Goal: Task Accomplishment & Management: Manage account settings

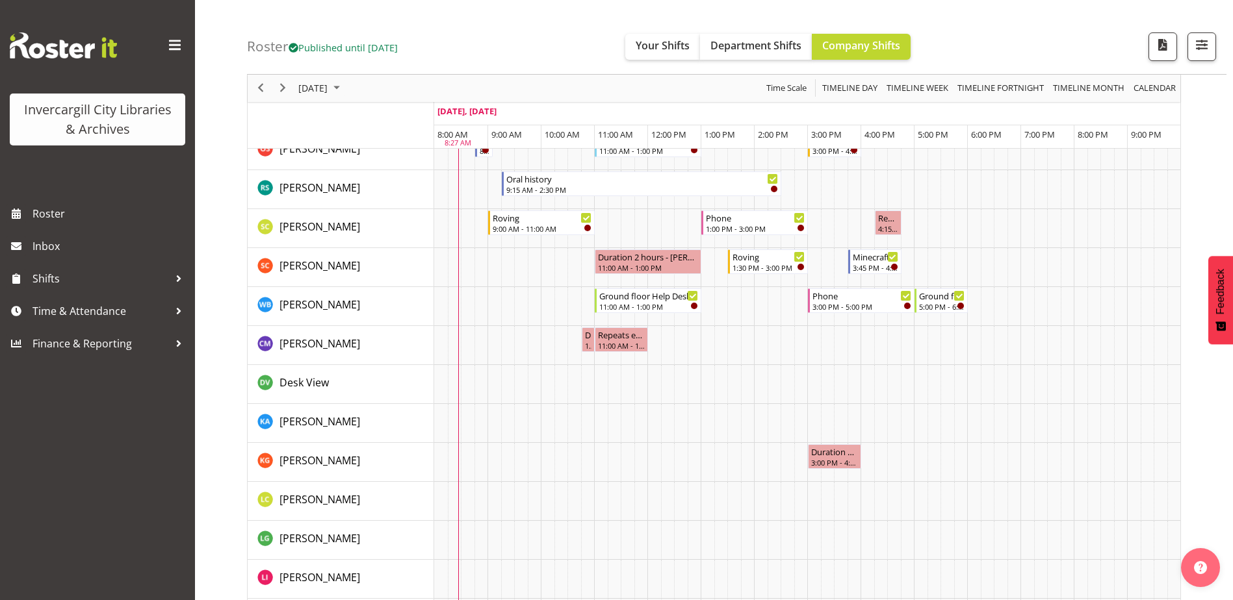
scroll to position [975, 0]
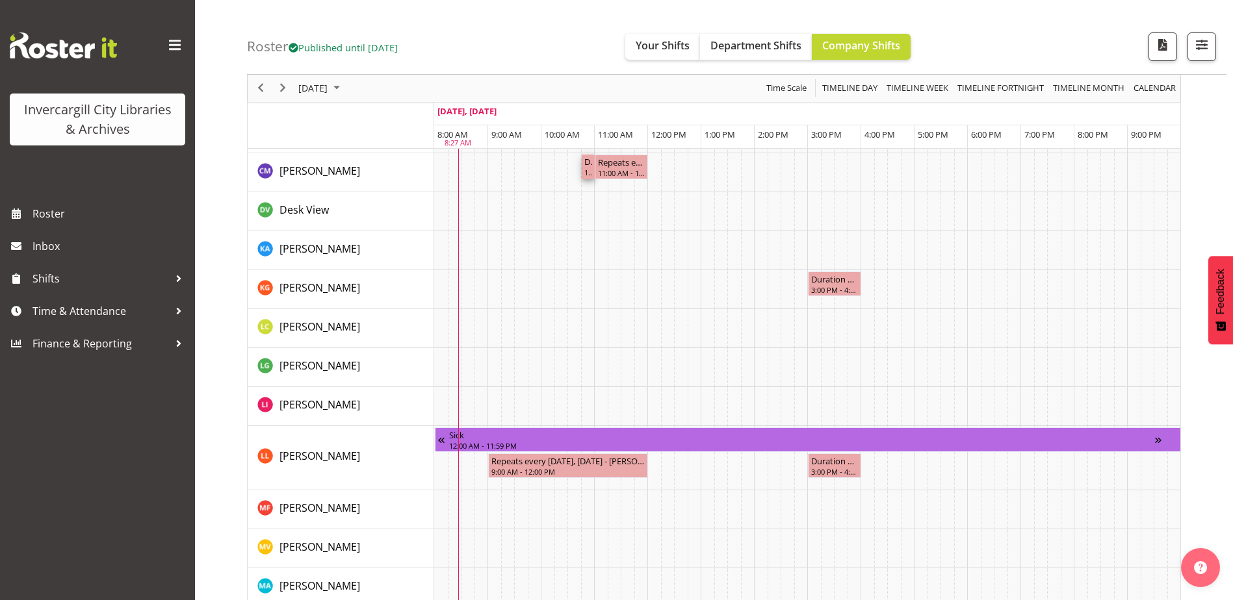
click at [592, 168] on div "Duration 0 hours - Chamique Mamolo 10:45 AM - 11:00 AM" at bounding box center [588, 167] width 14 height 25
click at [614, 170] on div "11:00 AM - 12:00 PM" at bounding box center [621, 172] width 48 height 10
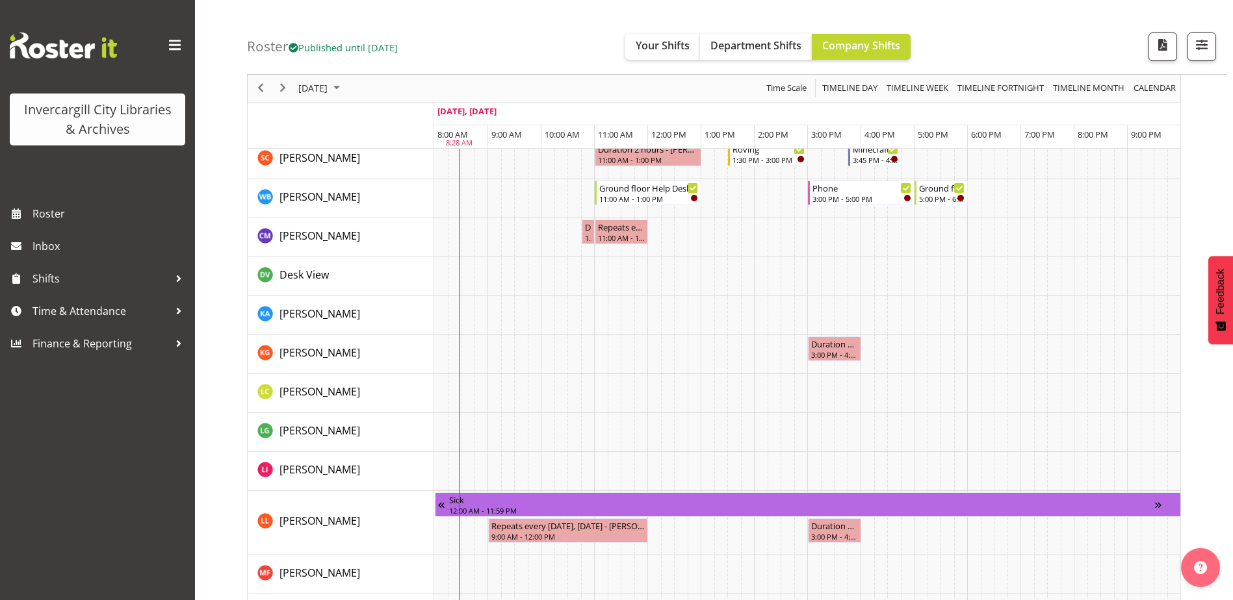
scroll to position [715, 0]
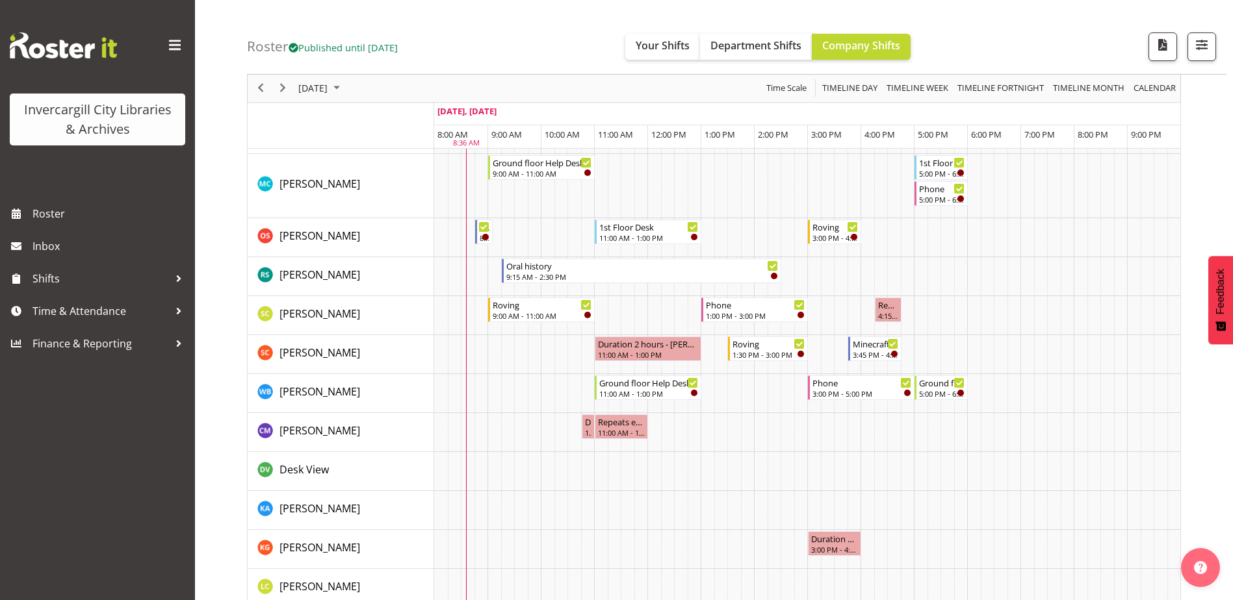
click at [524, 52] on div "Roster Published until Oct 26, 2025 Your Shifts Department Shifts Company Shift…" at bounding box center [736, 37] width 979 height 75
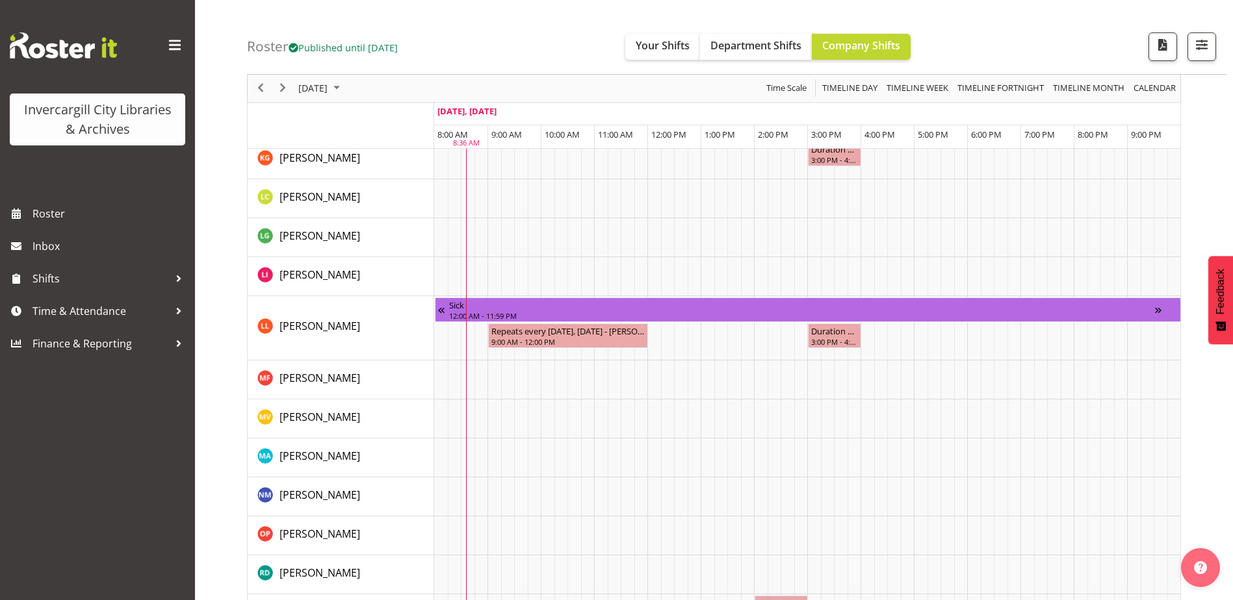
scroll to position [1197, 0]
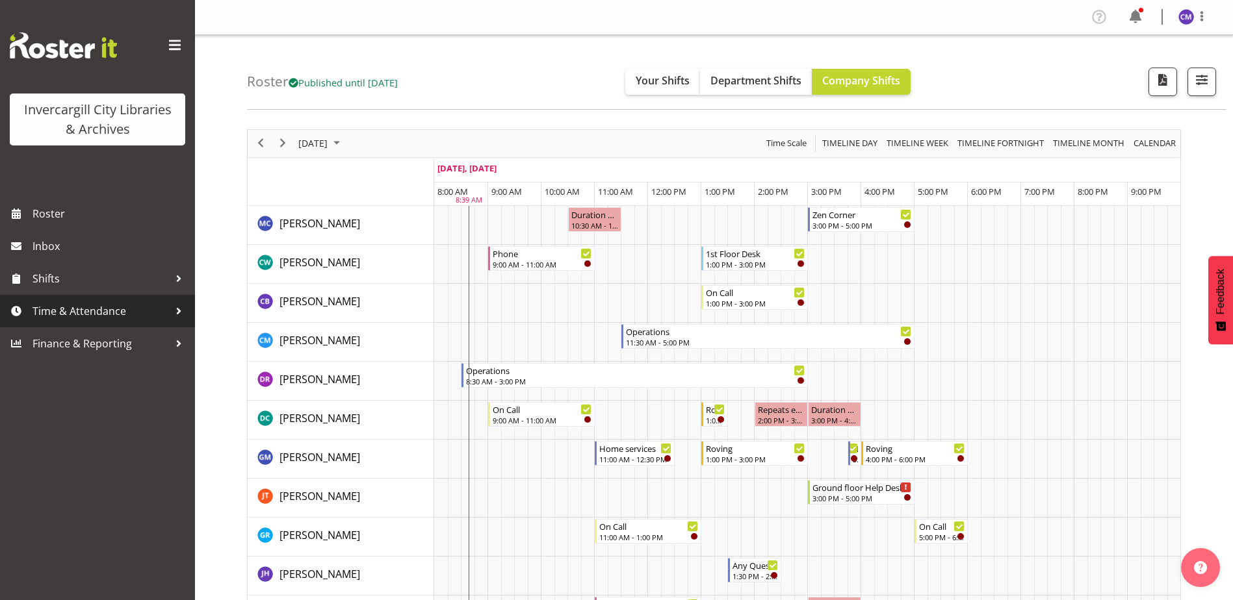
click at [105, 305] on span "Time & Attendance" at bounding box center [100, 310] width 136 height 19
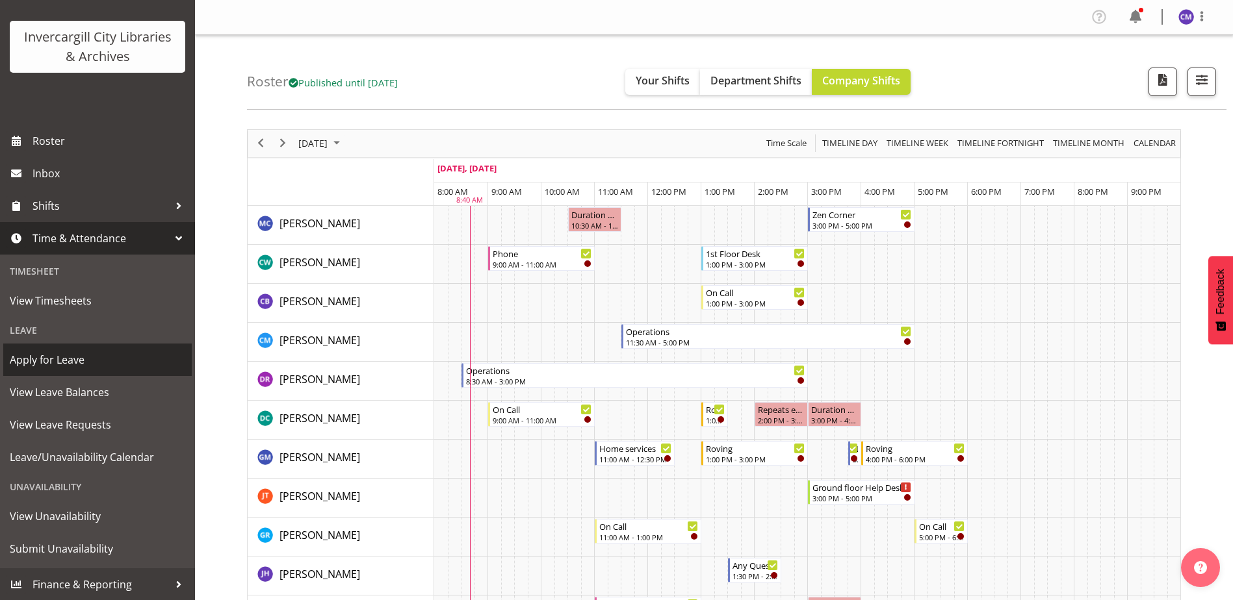
scroll to position [73, 0]
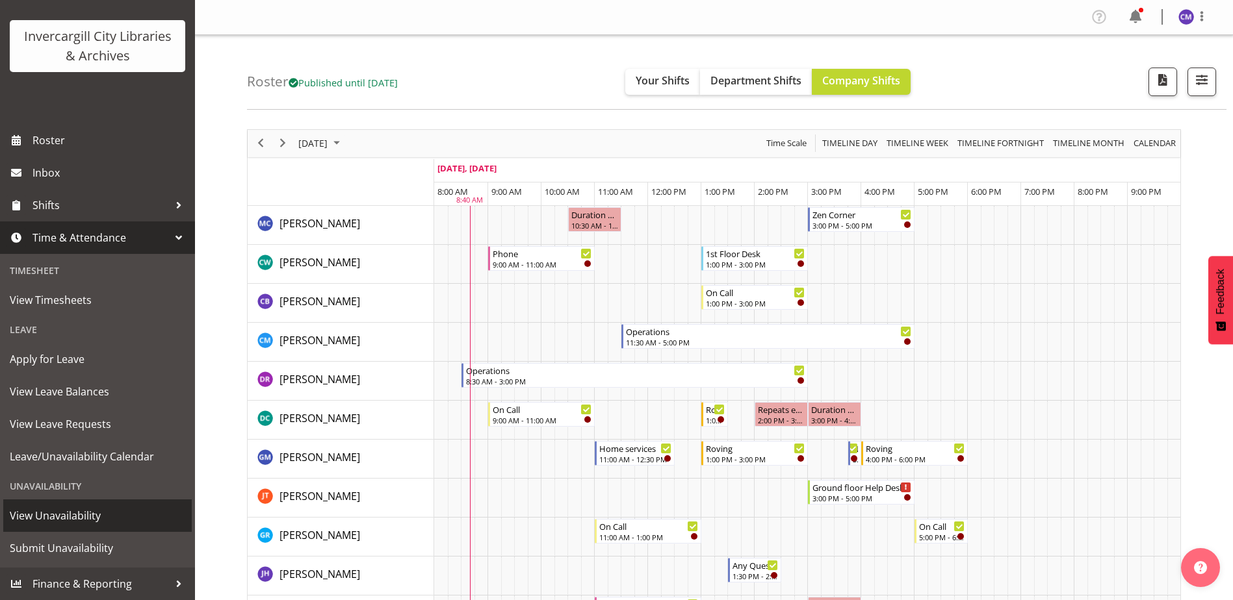
click at [92, 522] on span "View Unavailability" at bounding box center [97, 515] width 175 height 19
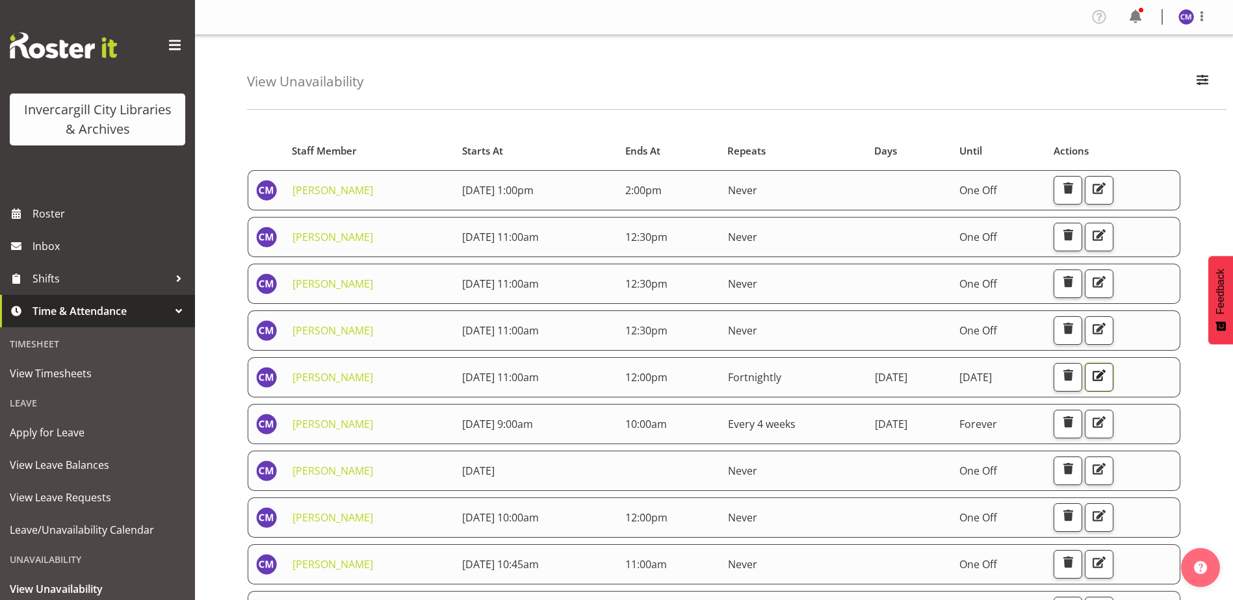
click at [1107, 377] on span "button" at bounding box center [1098, 375] width 17 height 17
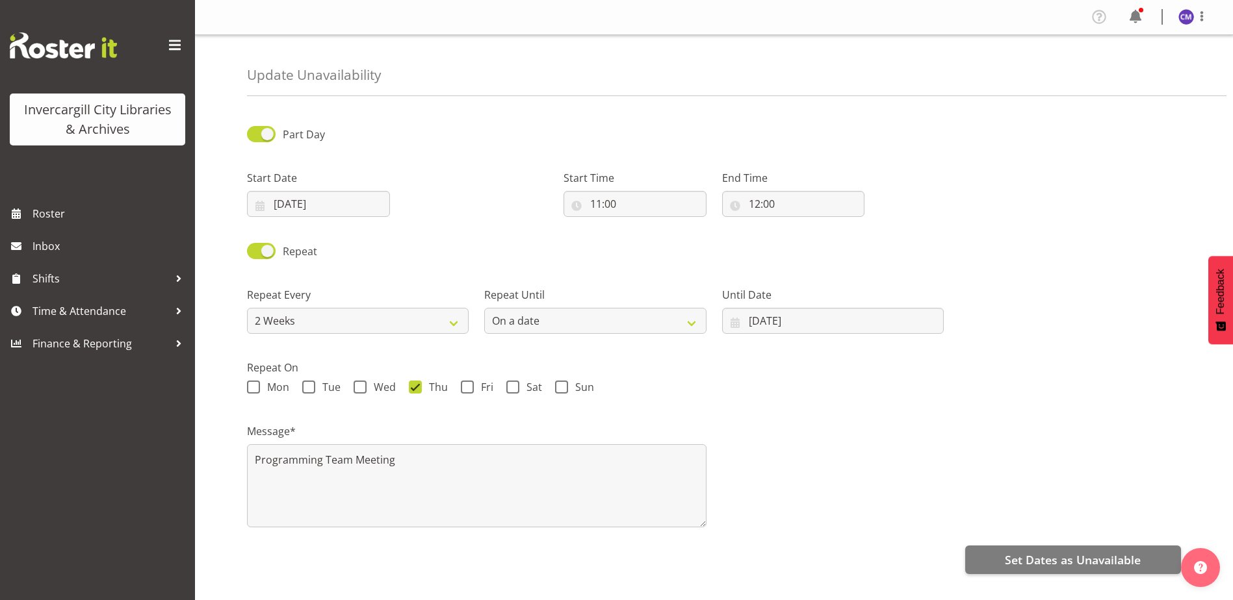
select select "2weeks"
select select "date"
click at [309, 204] on input "09/10/2025" at bounding box center [318, 204] width 143 height 26
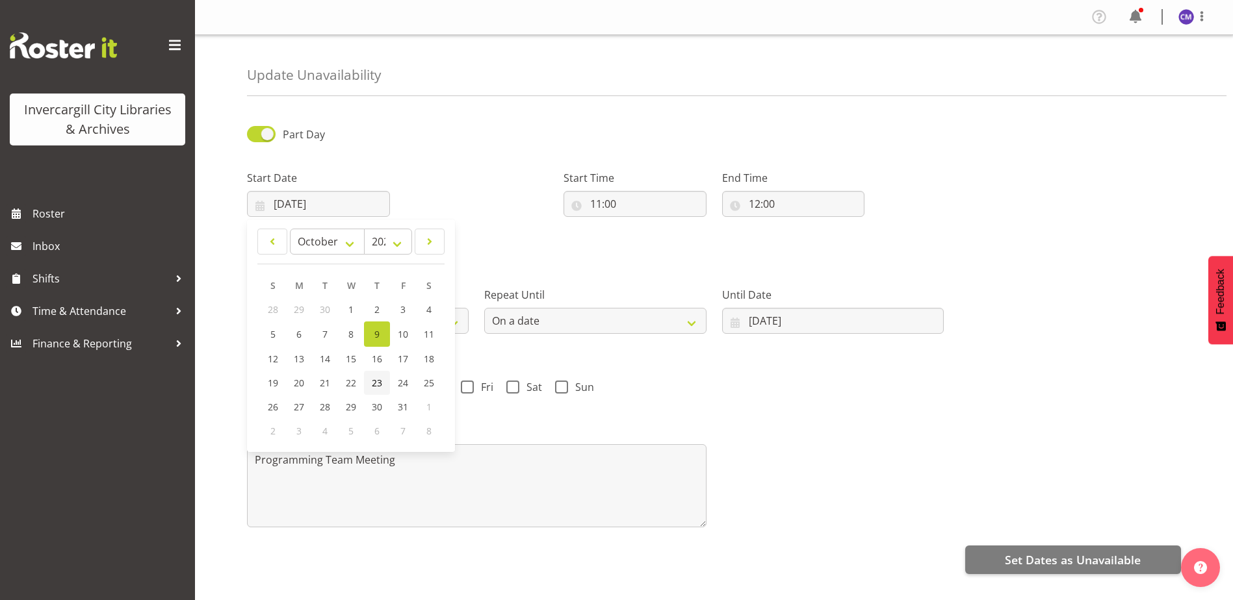
click at [383, 380] on link "23" at bounding box center [377, 383] width 26 height 24
type input "23/10/2025"
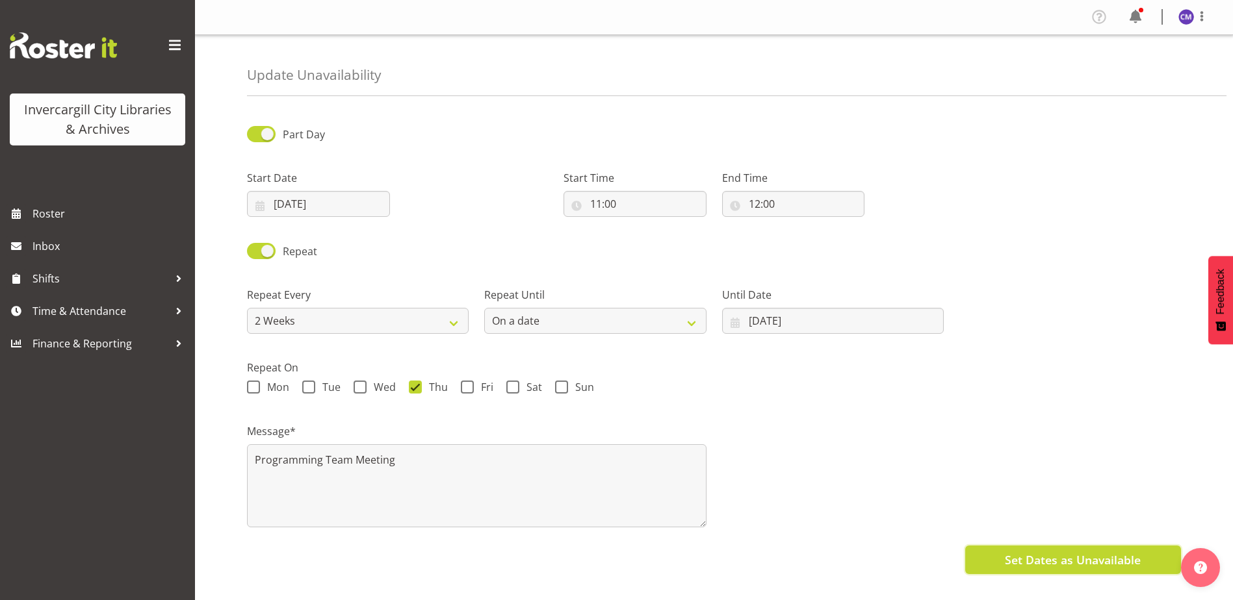
click at [1111, 561] on span "Set Dates as Unavailable" at bounding box center [1072, 560] width 136 height 17
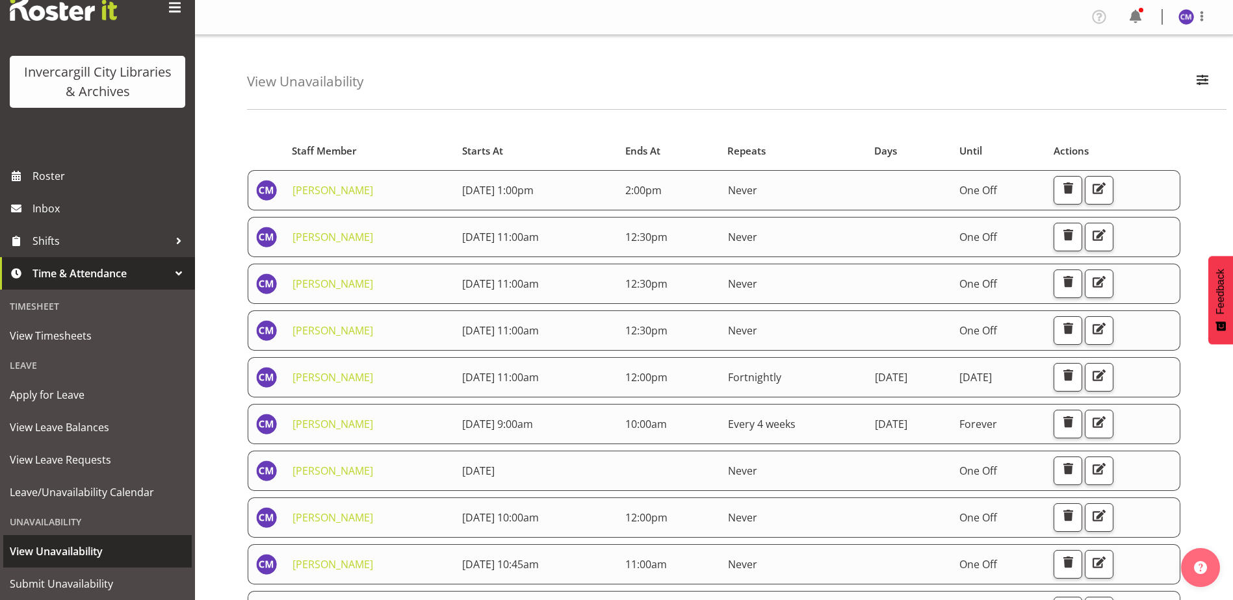
scroll to position [73, 0]
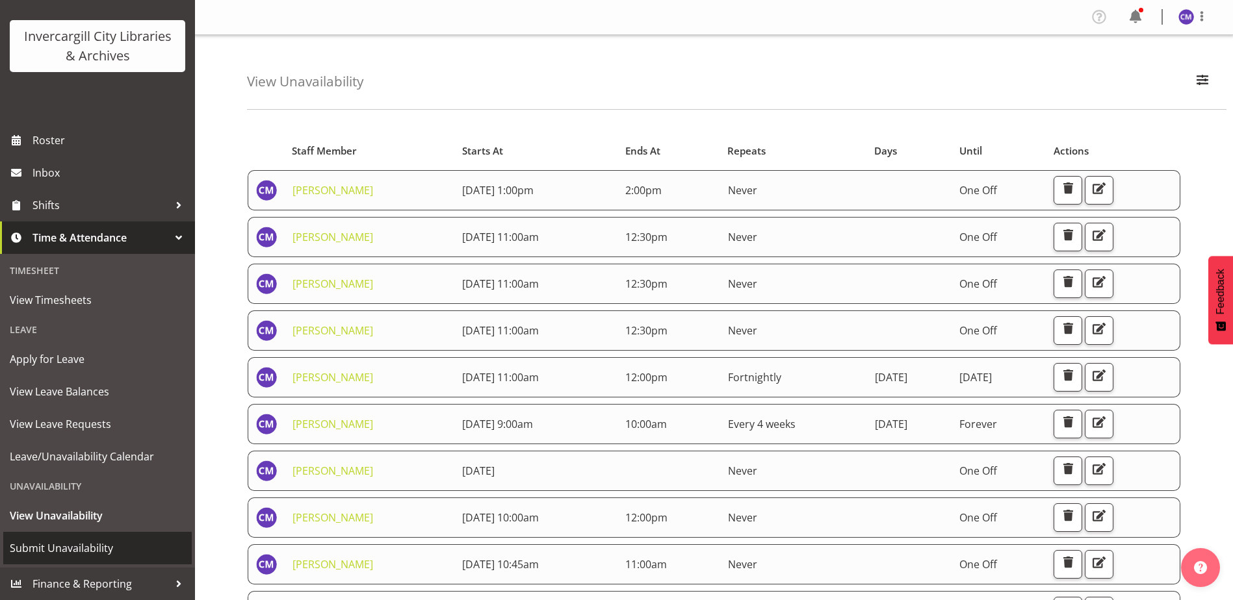
click at [89, 551] on span "Submit Unavailability" at bounding box center [97, 548] width 175 height 19
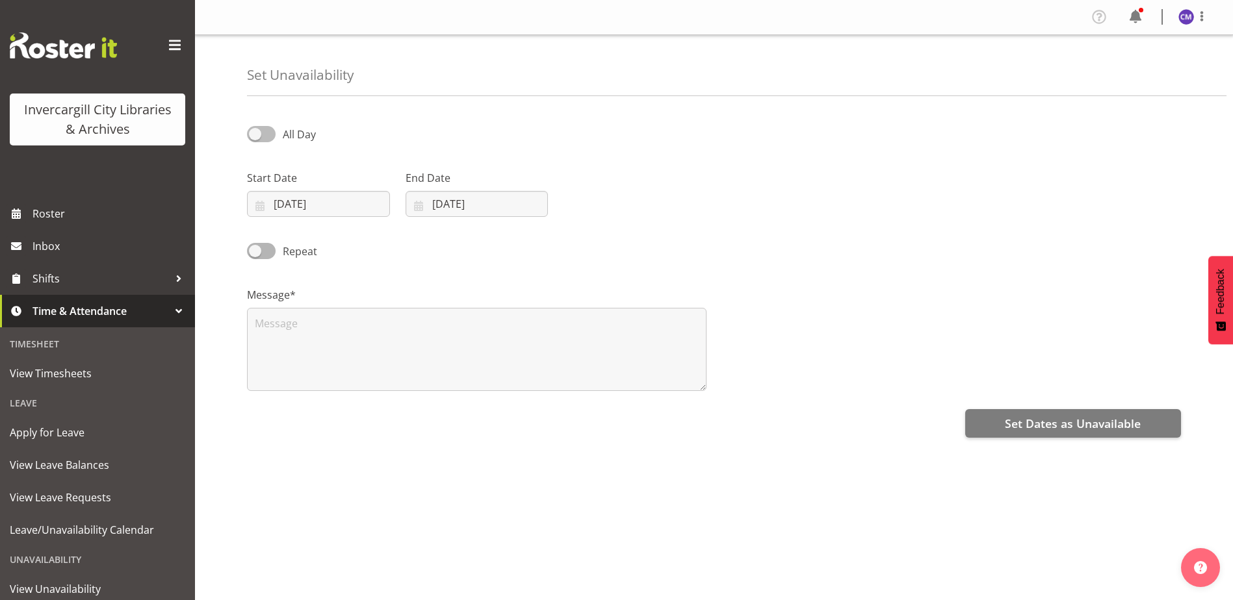
click at [267, 130] on span at bounding box center [261, 134] width 29 height 16
click at [255, 130] on input "All Day" at bounding box center [251, 134] width 8 height 8
checkbox input "true"
select select "8"
select select "40"
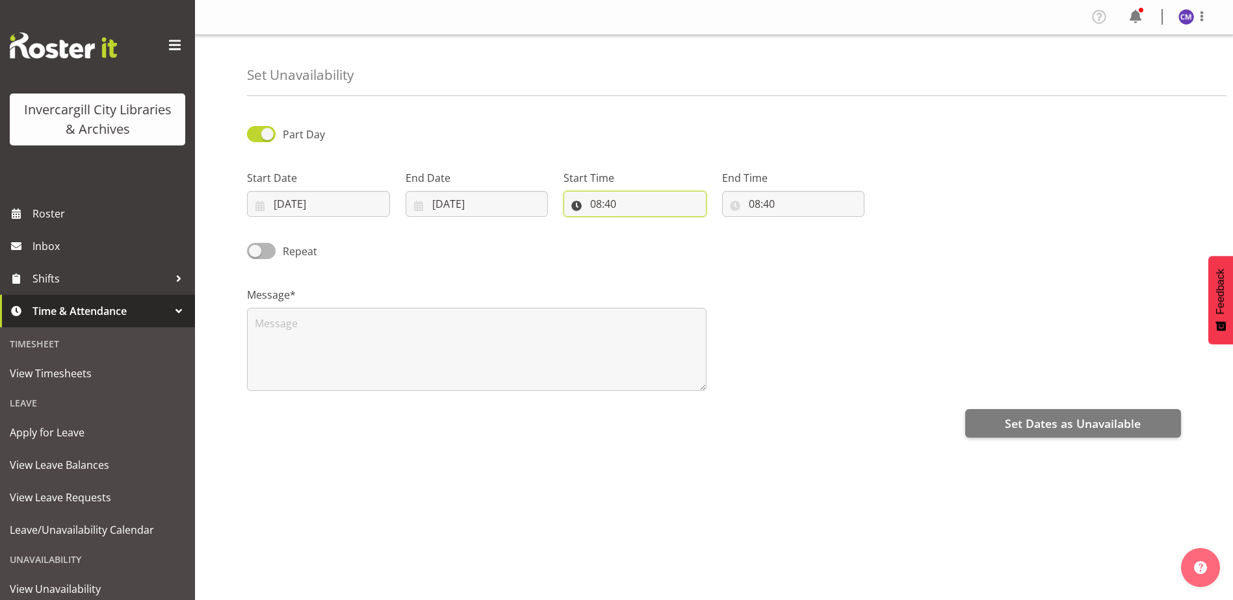
click at [614, 201] on input "08:40" at bounding box center [634, 204] width 143 height 26
click at [652, 236] on select "00 01 02 03 04 05 06 07 08 09 10 11 12 13 14 15 16 17 18 19 20 21 22 23" at bounding box center [651, 238] width 29 height 26
select select "11"
click at [637, 225] on select "00 01 02 03 04 05 06 07 08 09 10 11 12 13 14 15 16 17 18 19 20 21 22 23" at bounding box center [651, 238] width 29 height 26
type input "11:40"
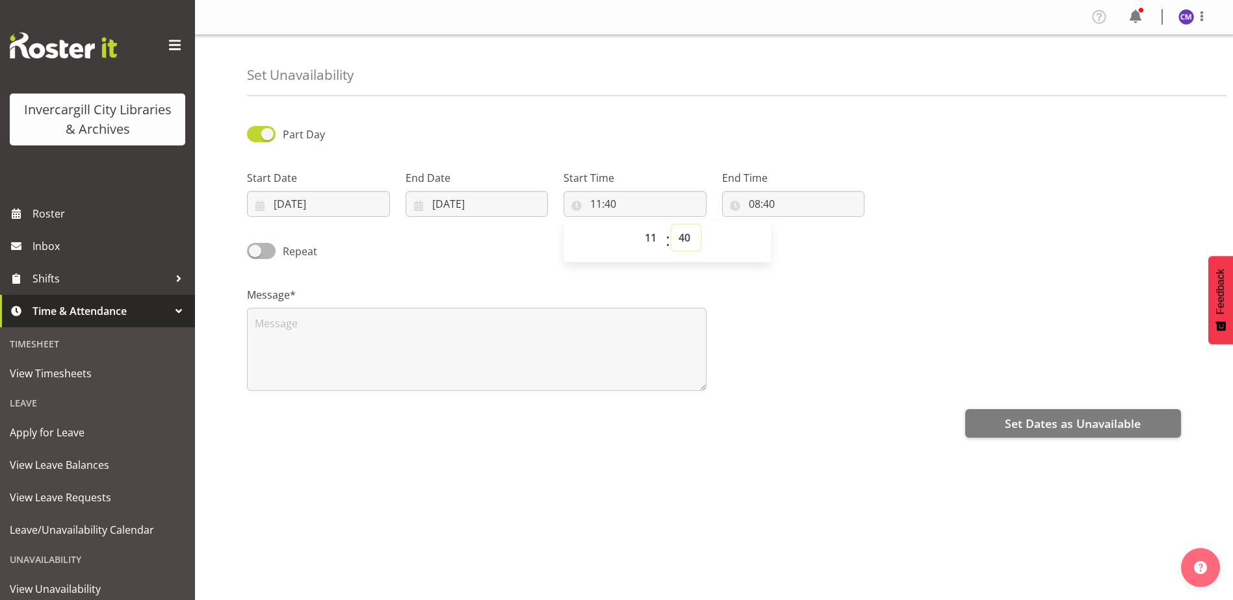
drag, startPoint x: 687, startPoint y: 240, endPoint x: 687, endPoint y: 252, distance: 12.3
click at [687, 240] on select "00 01 02 03 04 05 06 07 08 09 10 11 12 13 14 15 16 17 18 19 20 21 22 23 24 25 2…" at bounding box center [685, 238] width 29 height 26
select select "0"
click at [671, 225] on select "00 01 02 03 04 05 06 07 08 09 10 11 12 13 14 15 16 17 18 19 20 21 22 23 24 25 2…" at bounding box center [685, 238] width 29 height 26
type input "11:00"
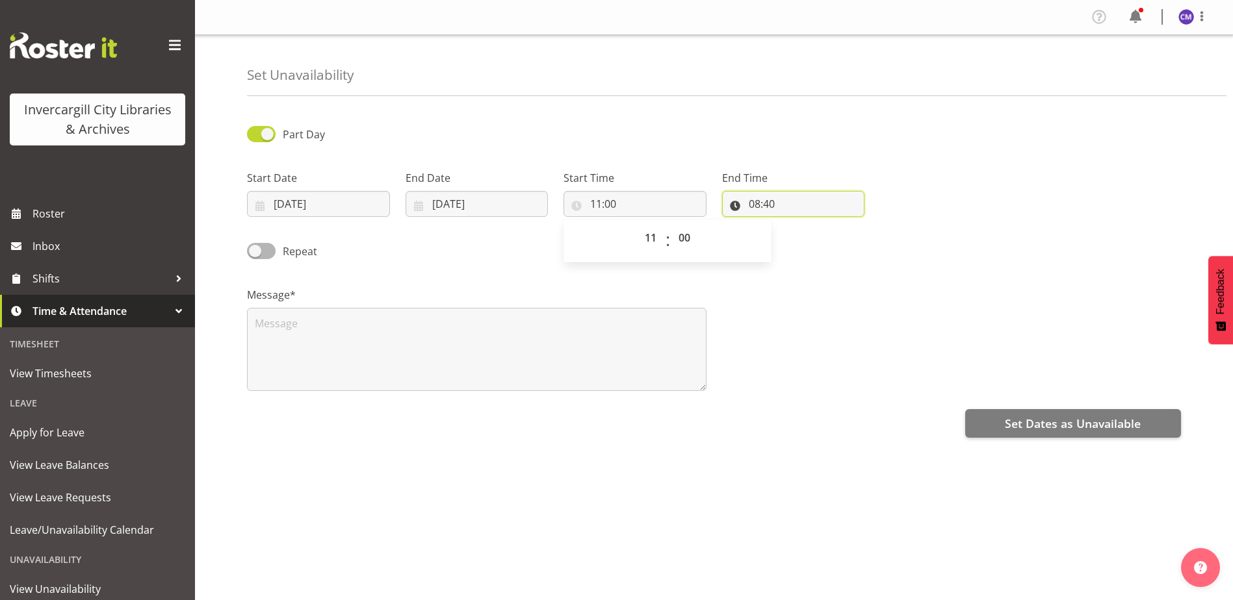
click at [756, 207] on input "08:40" at bounding box center [793, 204] width 143 height 26
click at [808, 232] on select "00 01 02 03 04 05 06 07 08 09 10 11 12 13 14 15 16 17 18 19 20 21 22 23" at bounding box center [810, 238] width 29 height 26
select select "12"
click at [796, 225] on select "00 01 02 03 04 05 06 07 08 09 10 11 12 13 14 15 16 17 18 19 20 21 22 23" at bounding box center [810, 238] width 29 height 26
type input "12:40"
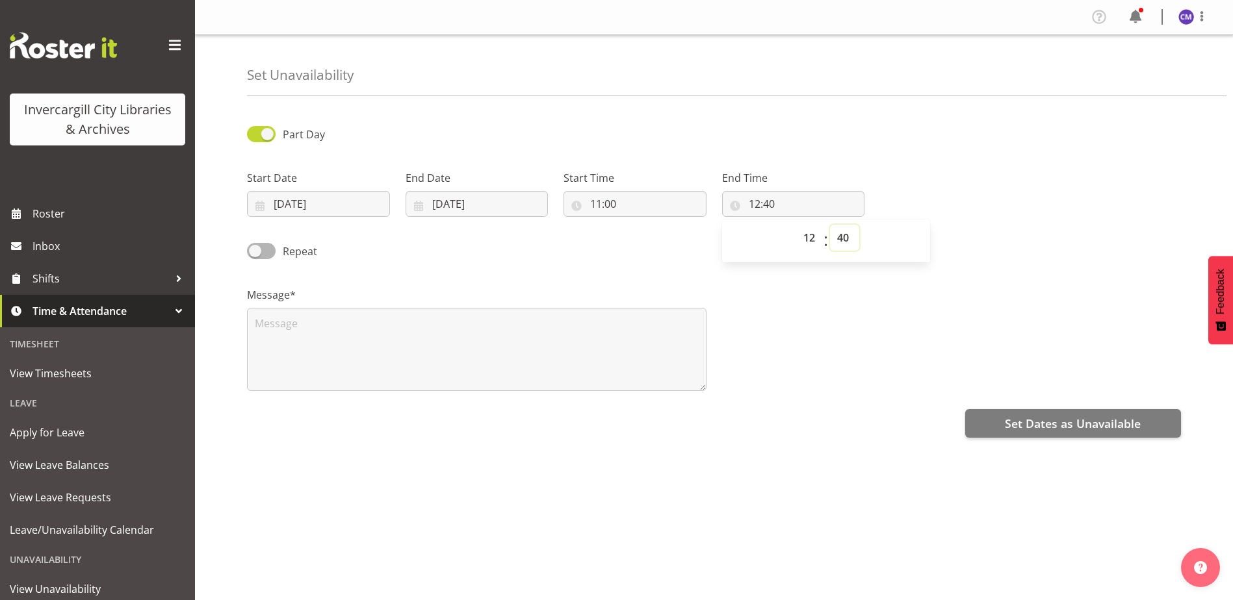
click at [855, 235] on select "00 01 02 03 04 05 06 07 08 09 10 11 12 13 14 15 16 17 18 19 20 21 22 23 24 25 2…" at bounding box center [844, 238] width 29 height 26
select select "30"
click at [830, 225] on select "00 01 02 03 04 05 06 07 08 09 10 11 12 13 14 15 16 17 18 19 20 21 22 23 24 25 2…" at bounding box center [844, 238] width 29 height 26
type input "12:30"
click at [653, 337] on textarea at bounding box center [476, 349] width 459 height 83
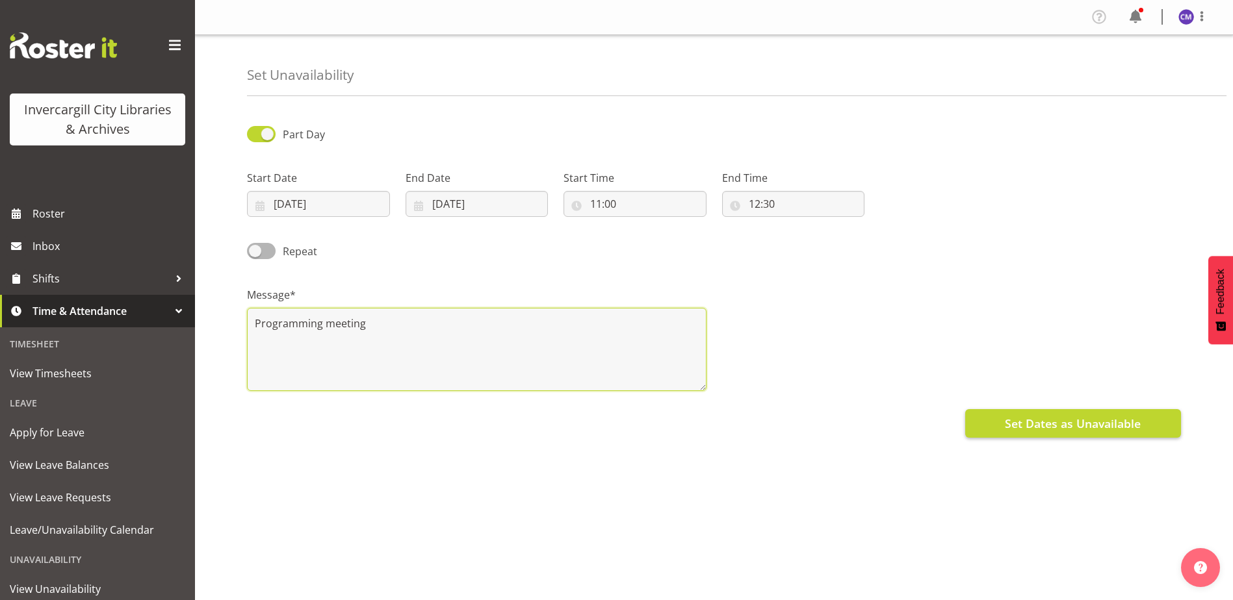
type textarea "Programming meeting"
click at [1019, 421] on span "Set Dates as Unavailable" at bounding box center [1072, 423] width 136 height 17
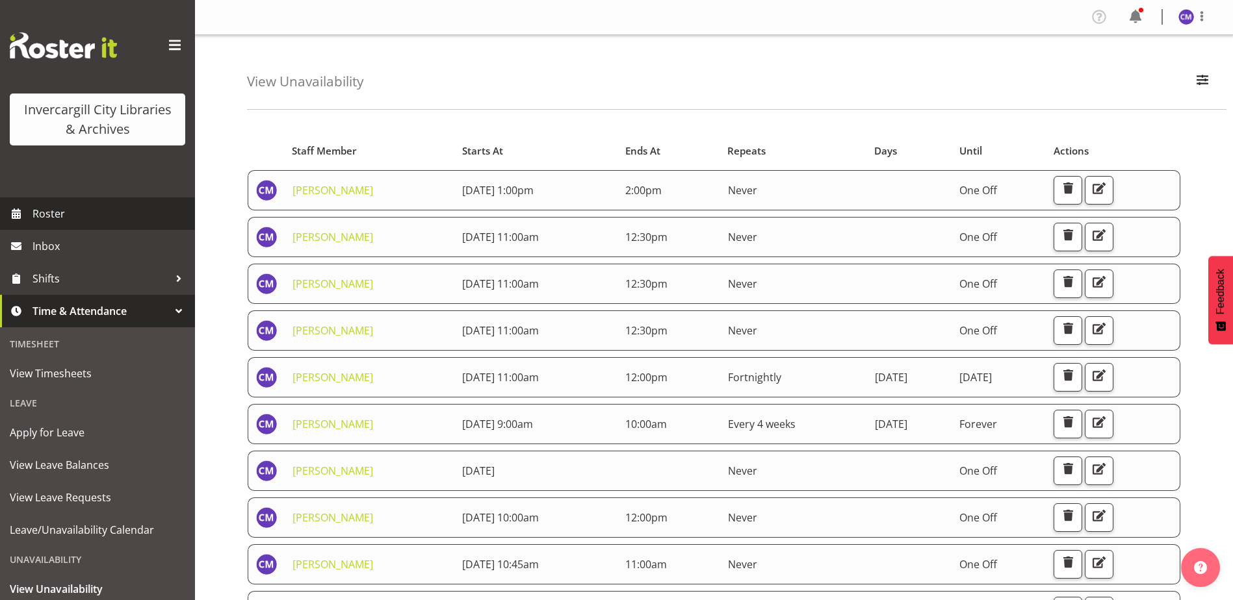
click at [92, 209] on span "Roster" at bounding box center [110, 213] width 156 height 19
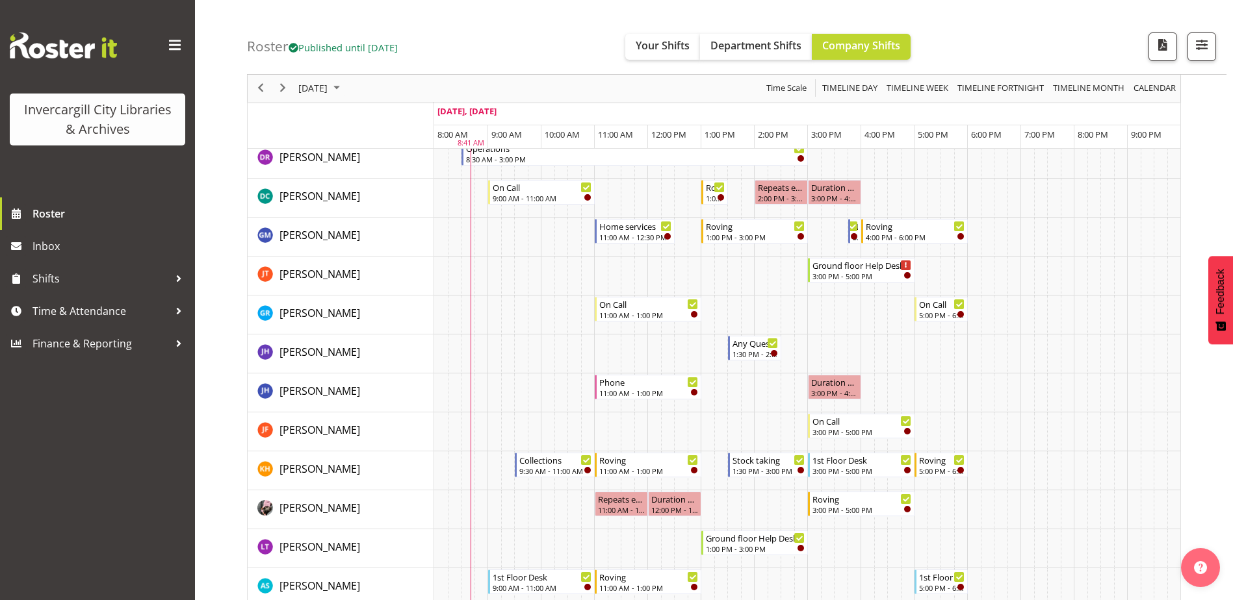
scroll to position [27, 0]
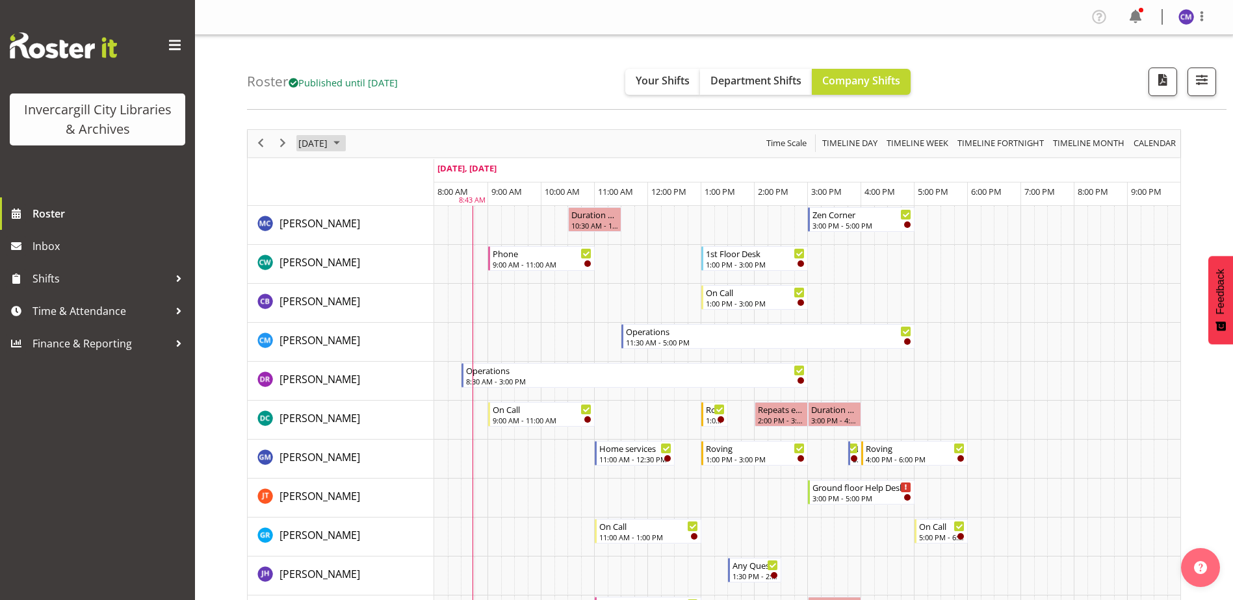
click at [322, 142] on span "[DATE]" at bounding box center [313, 143] width 32 height 16
click at [307, 259] on span "12" at bounding box center [311, 264] width 19 height 19
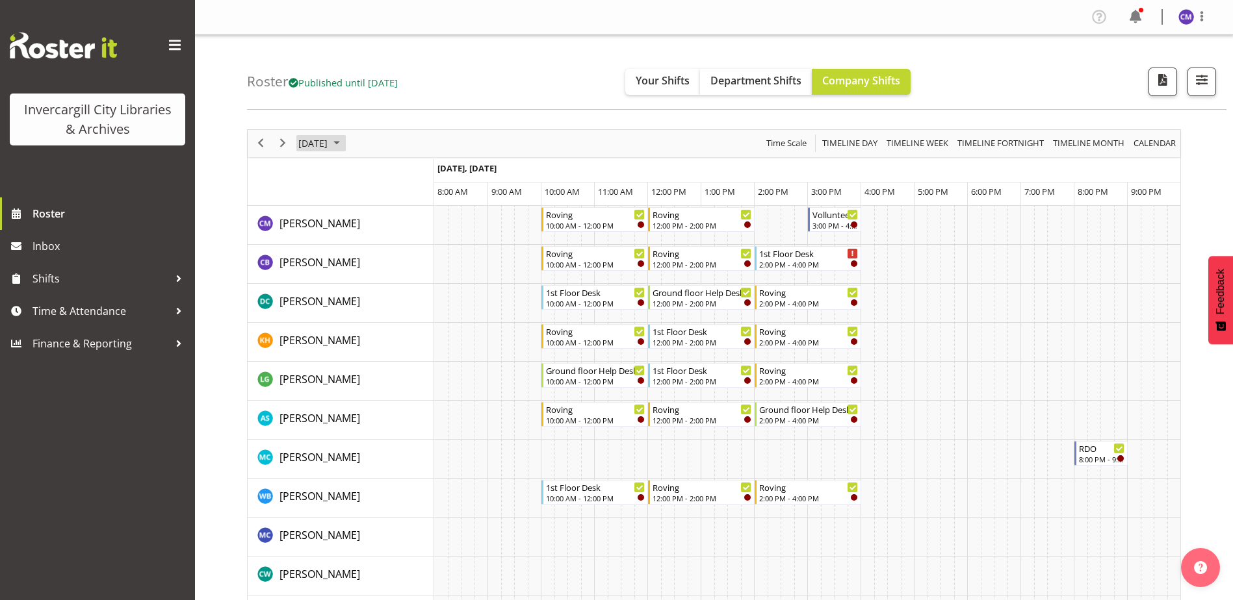
click at [329, 140] on span "October 12, 2025" at bounding box center [313, 143] width 32 height 16
click at [400, 246] on span "9" at bounding box center [394, 242] width 19 height 19
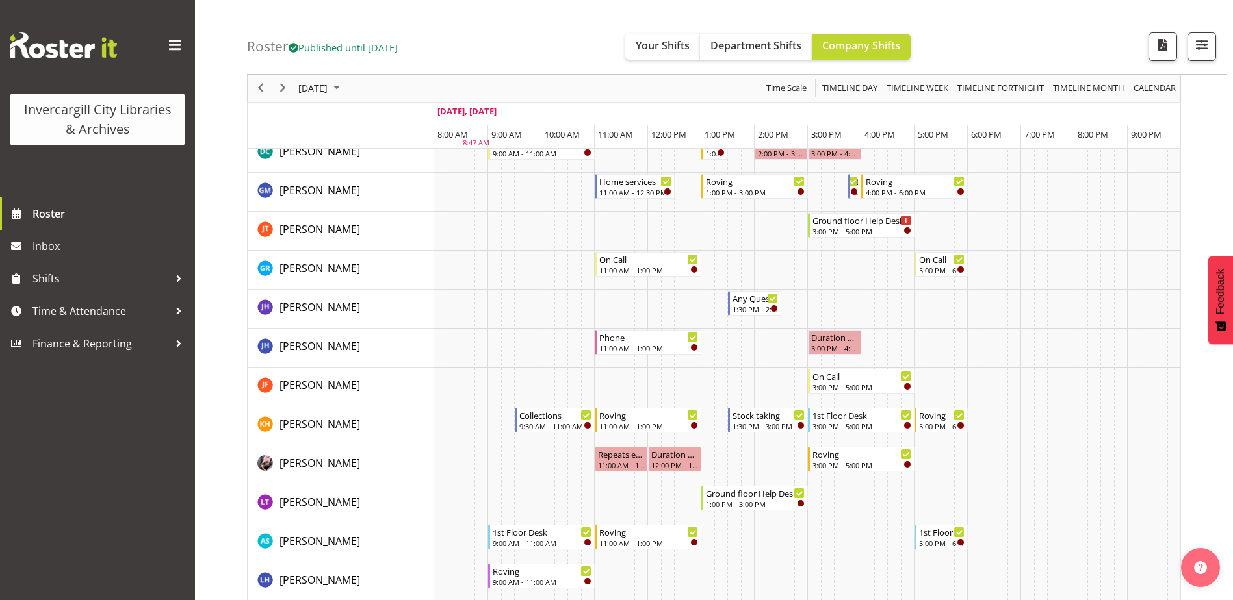
scroll to position [260, 0]
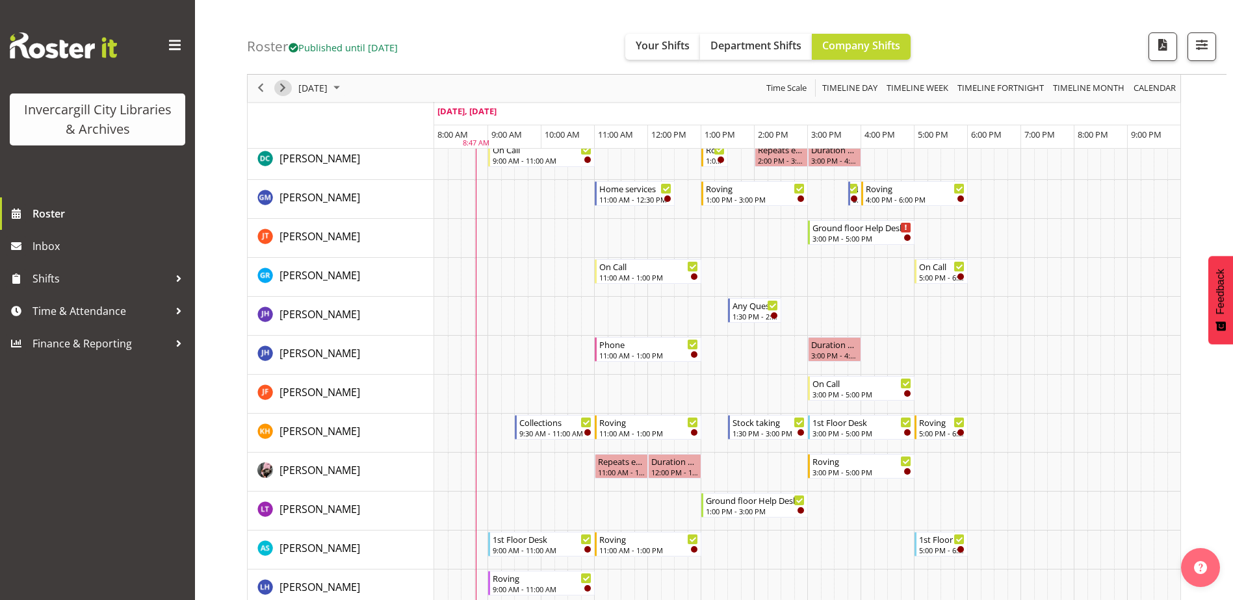
click at [285, 89] on span "Next" at bounding box center [283, 89] width 16 height 16
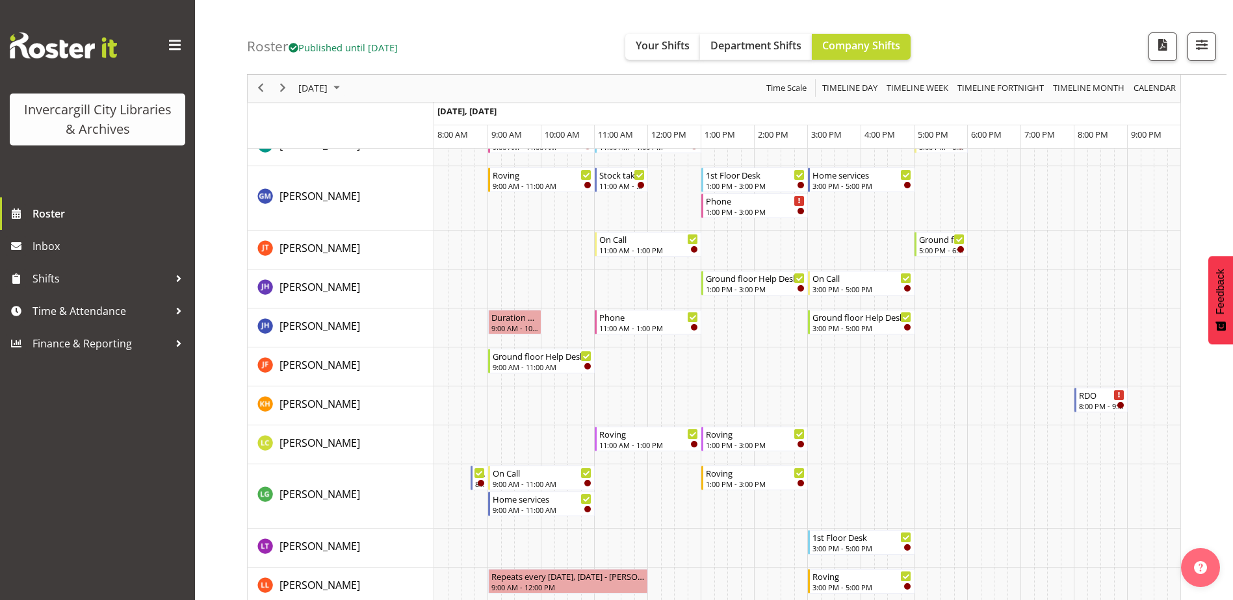
click at [329, 92] on span "October 10, 2025" at bounding box center [313, 89] width 32 height 16
click at [316, 225] on span "19" at bounding box center [311, 231] width 19 height 19
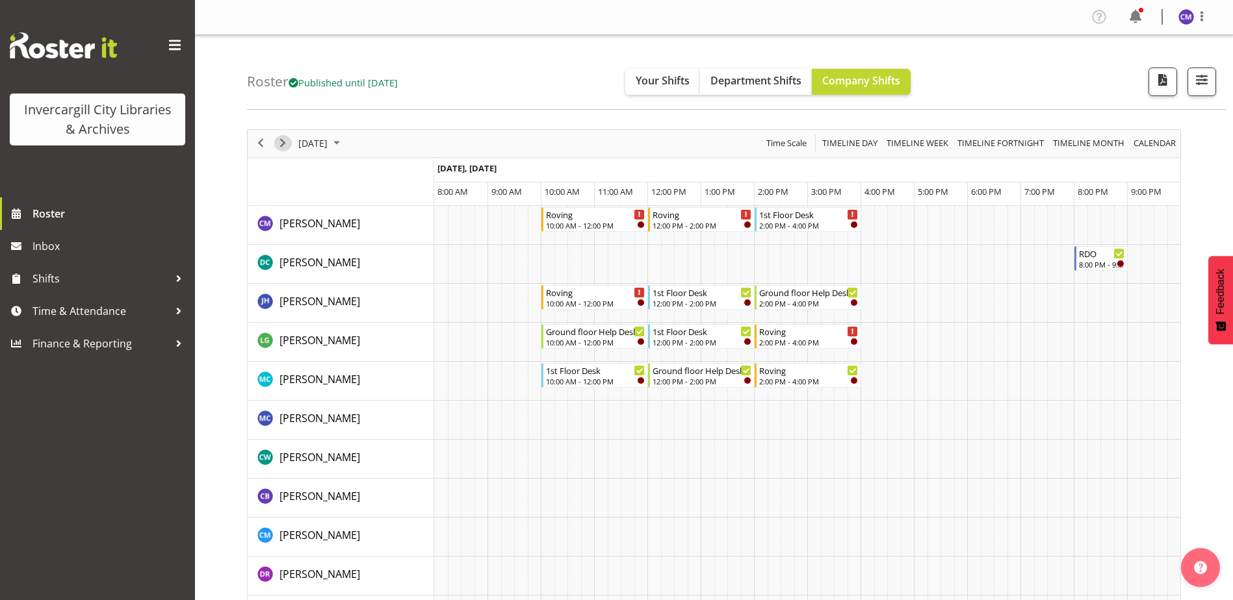
click at [285, 142] on span "Next" at bounding box center [283, 143] width 16 height 16
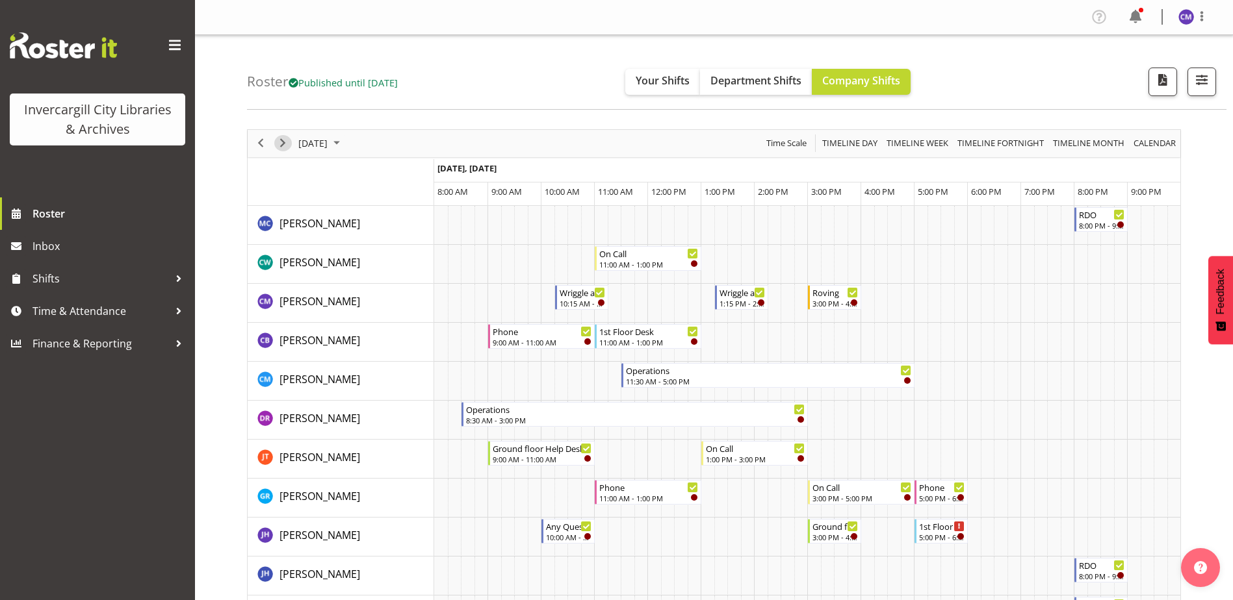
click at [280, 147] on span "Next" at bounding box center [283, 143] width 16 height 16
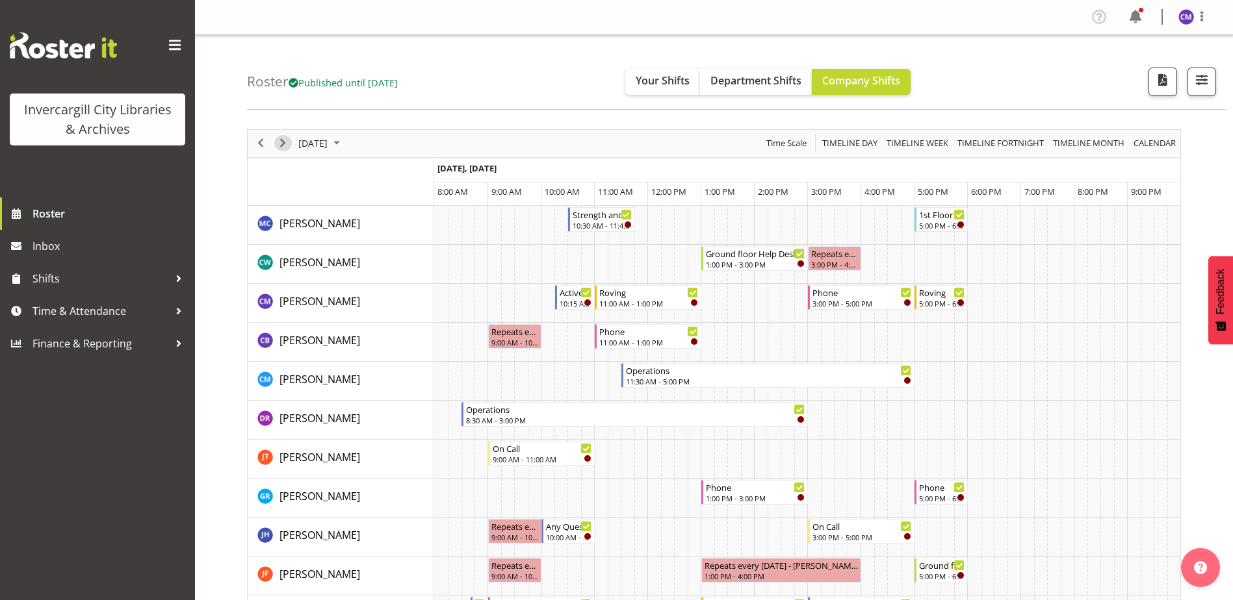
click at [283, 147] on span "Next" at bounding box center [283, 143] width 16 height 16
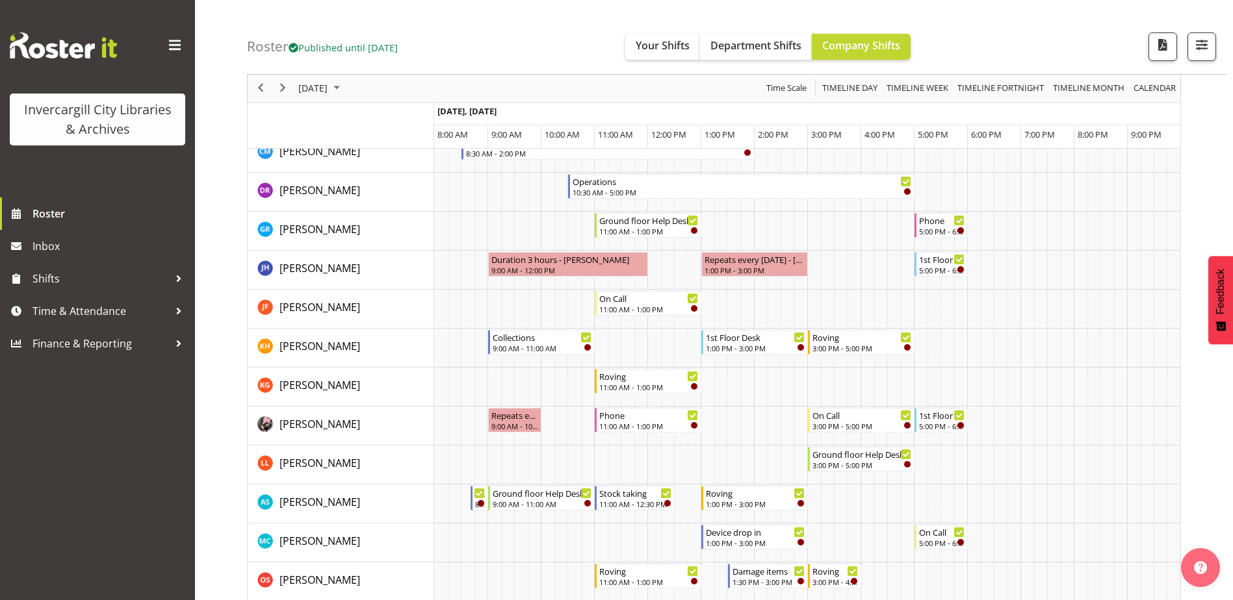
scroll to position [325, 0]
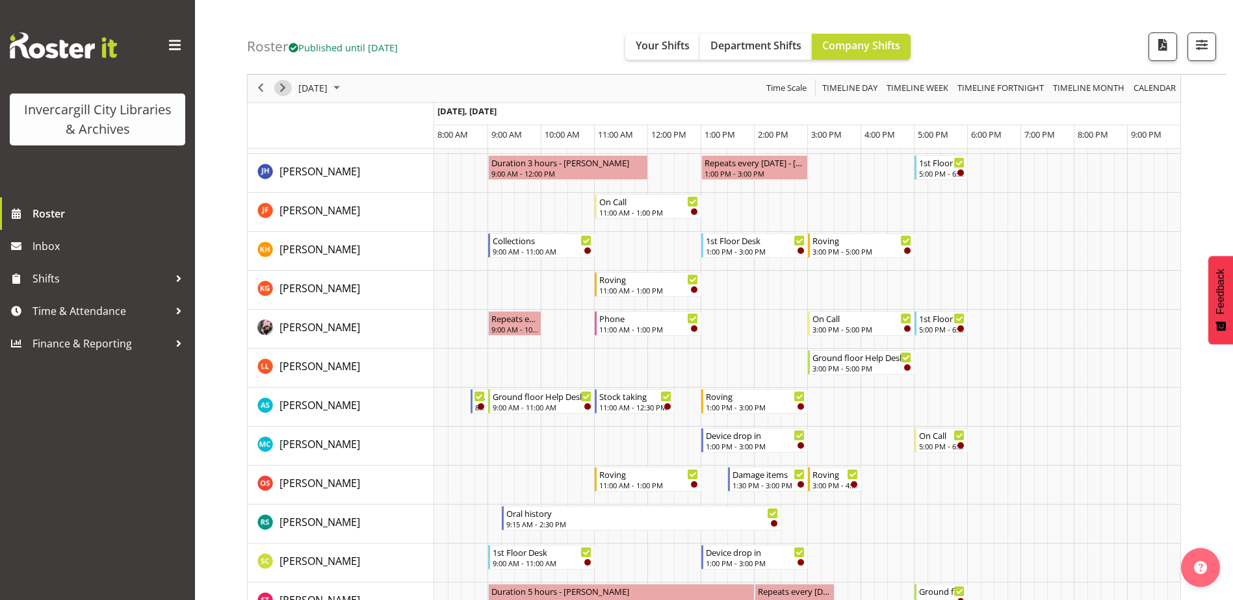
click at [277, 88] on span "Next" at bounding box center [283, 89] width 16 height 16
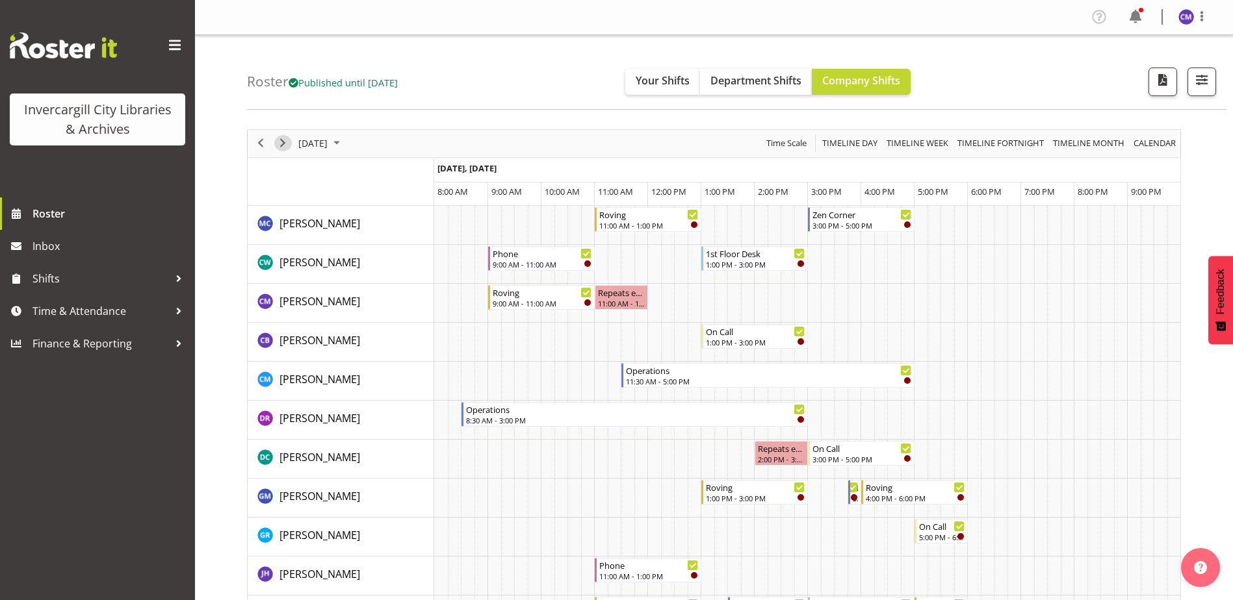
click at [284, 144] on span "Next" at bounding box center [283, 143] width 16 height 16
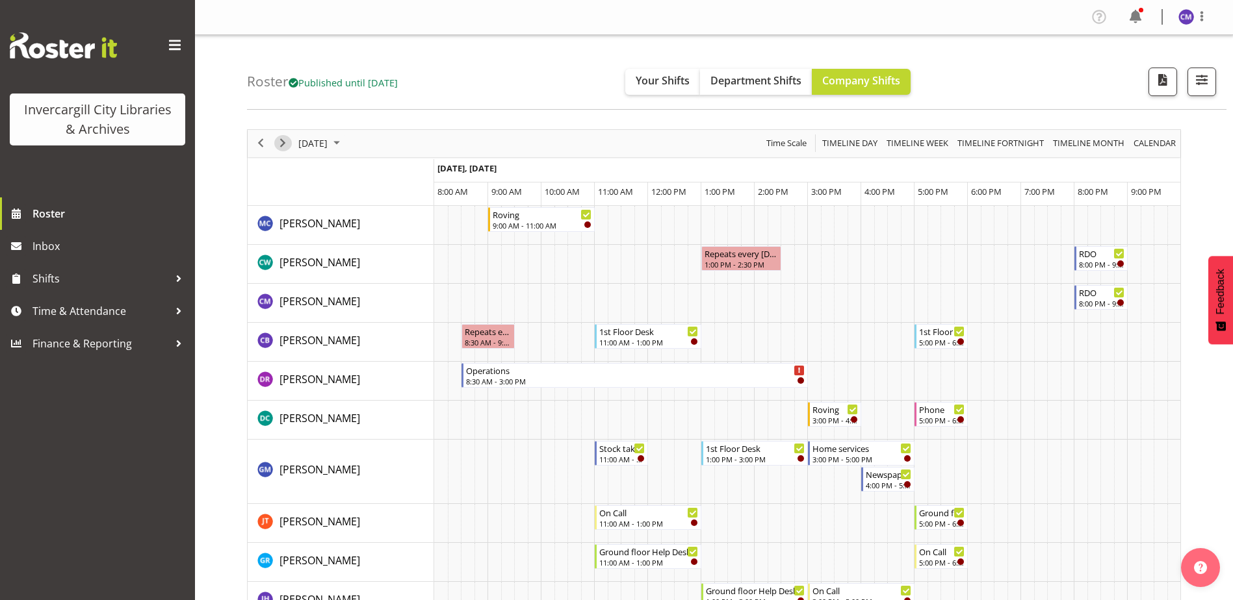
click at [283, 142] on span "Next" at bounding box center [283, 143] width 16 height 16
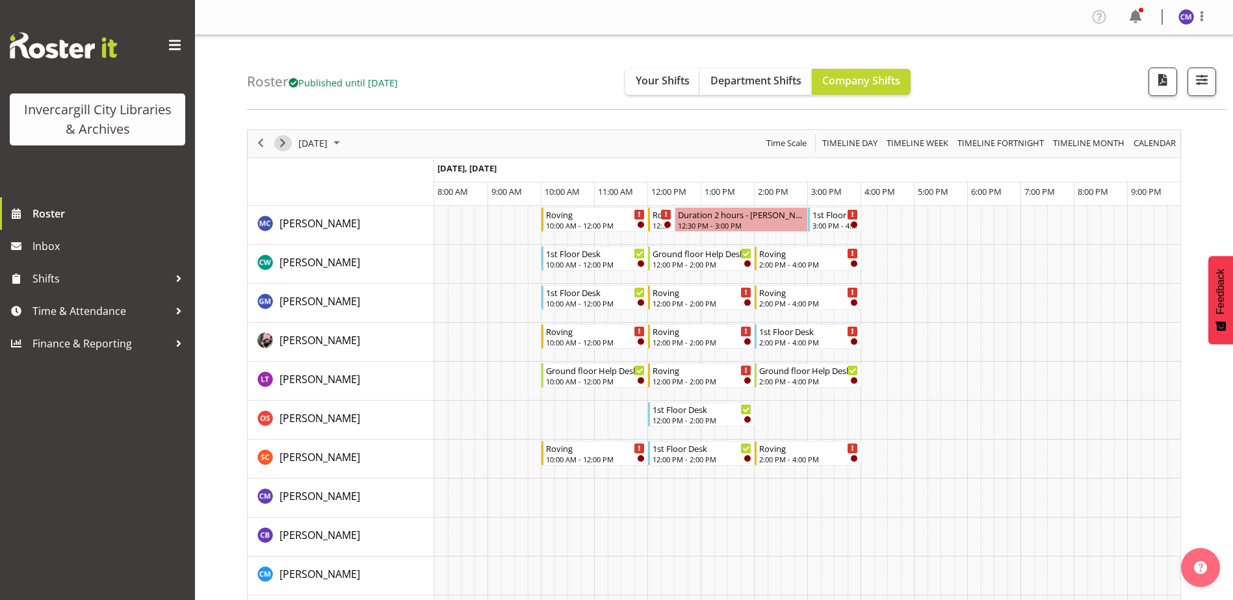
click at [283, 142] on span "Next" at bounding box center [283, 143] width 16 height 16
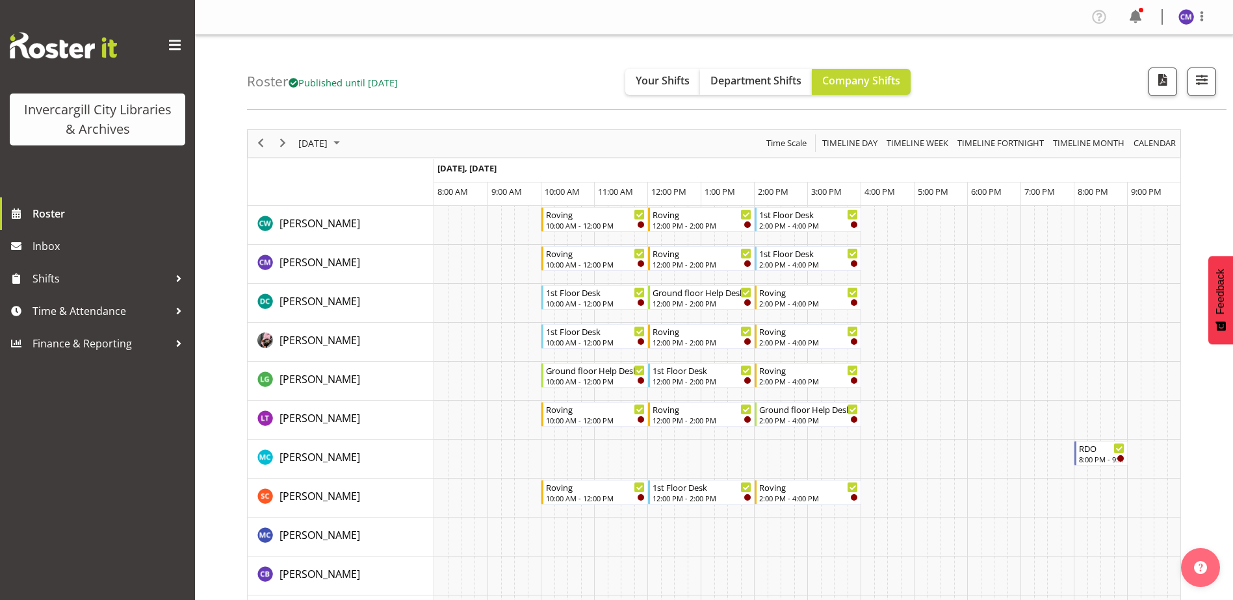
click at [275, 83] on h4 "Roster Published until Oct 26, 2025" at bounding box center [322, 81] width 151 height 15
click at [104, 211] on span "Roster" at bounding box center [110, 213] width 156 height 19
